Goal: Book appointment/travel/reservation

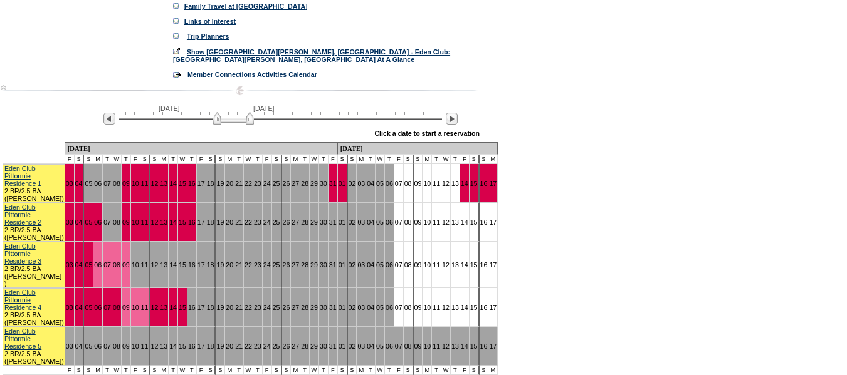
scroll to position [313, 0]
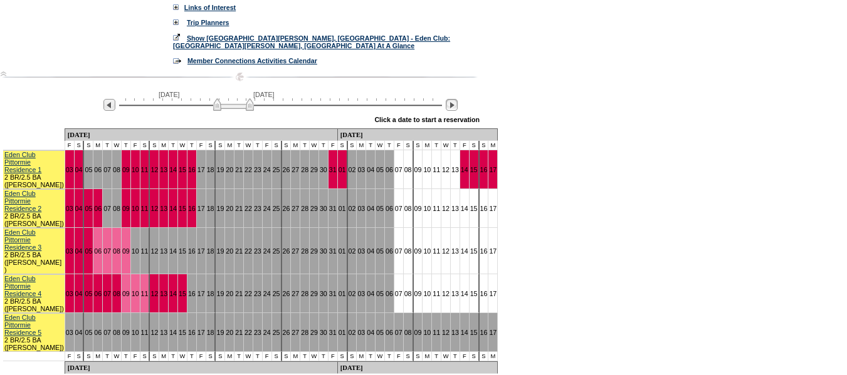
click at [454, 111] on img at bounding box center [452, 105] width 12 height 12
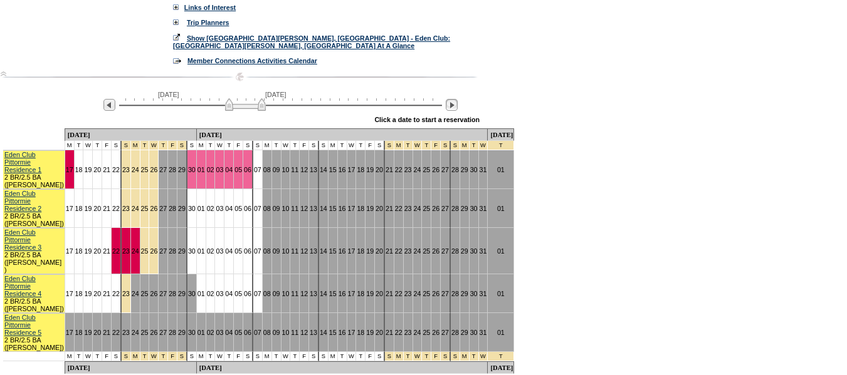
click at [454, 111] on img at bounding box center [452, 105] width 12 height 12
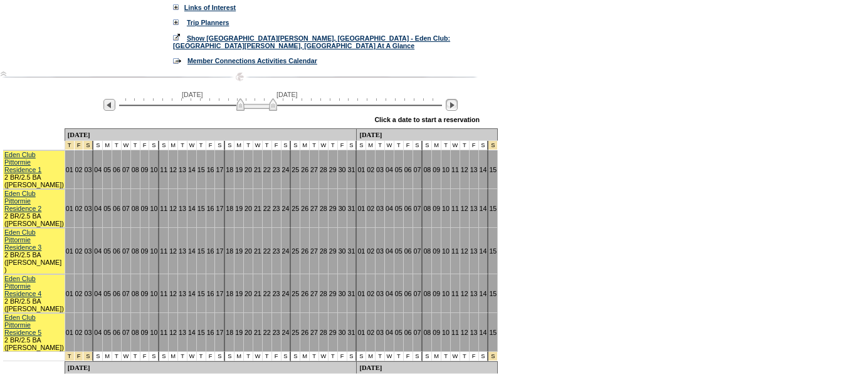
click at [454, 111] on img at bounding box center [452, 105] width 12 height 12
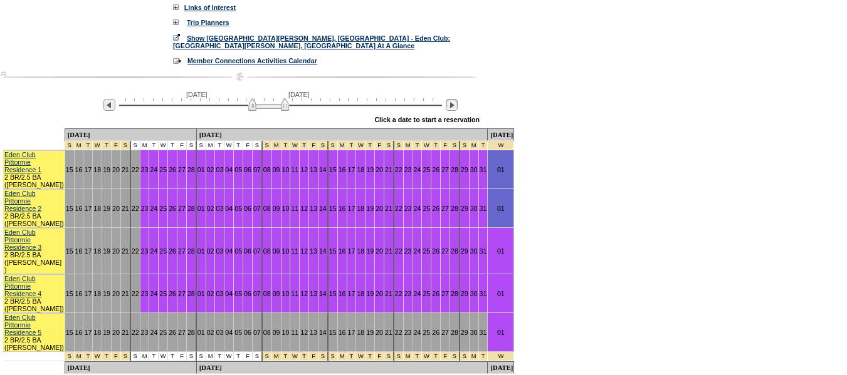
click at [454, 111] on img at bounding box center [452, 105] width 12 height 12
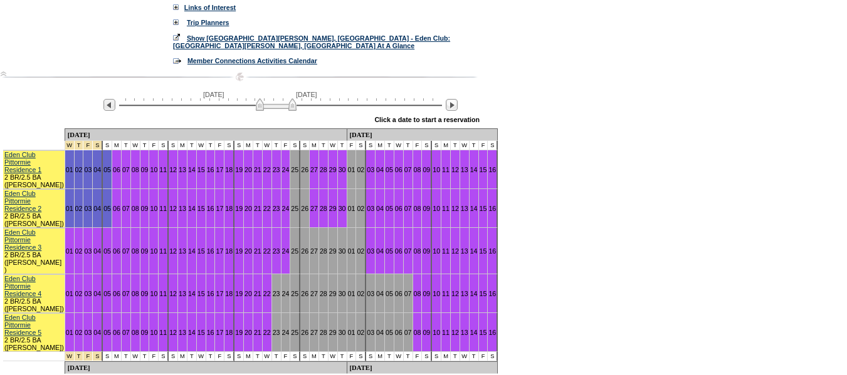
click at [256, 111] on img at bounding box center [276, 104] width 41 height 13
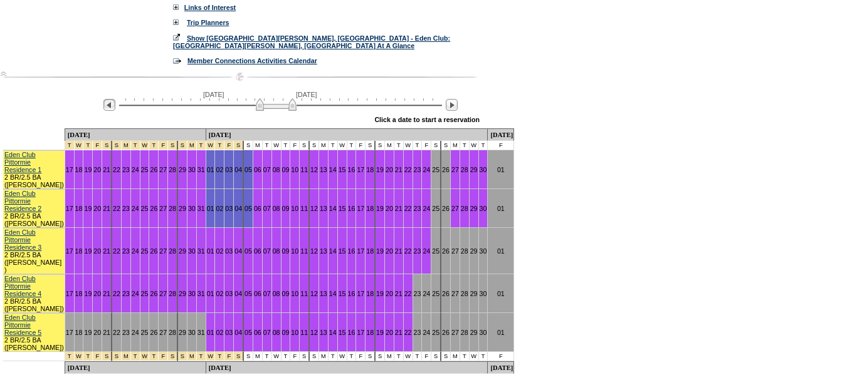
click at [112, 110] on img at bounding box center [109, 105] width 12 height 12
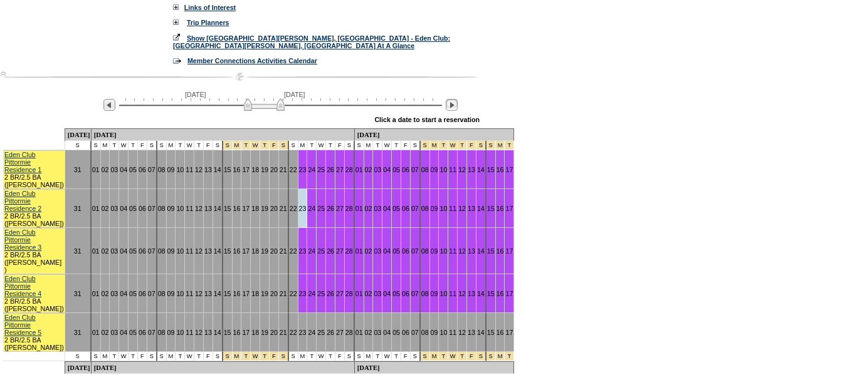
click at [452, 111] on img at bounding box center [452, 105] width 12 height 12
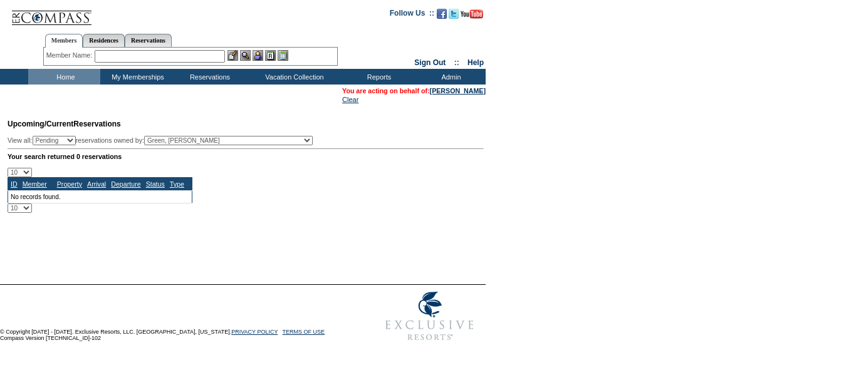
click at [214, 53] on input "text" at bounding box center [160, 56] width 130 height 13
click at [143, 56] on input "meyer, m" at bounding box center [160, 56] width 130 height 13
type input "meyer, me"
